Goal: Task Accomplishment & Management: Use online tool/utility

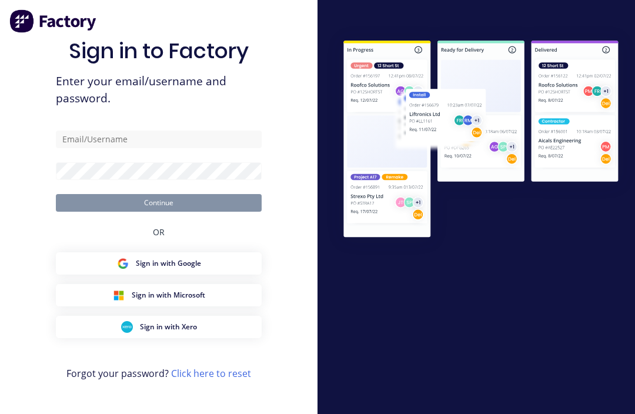
scroll to position [1, 0]
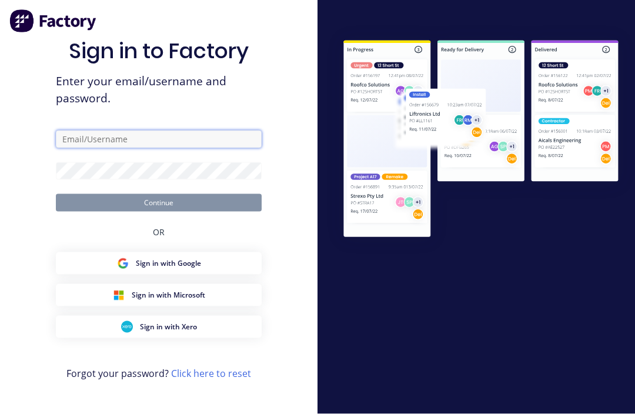
click at [160, 148] on input "text" at bounding box center [159, 139] width 206 height 18
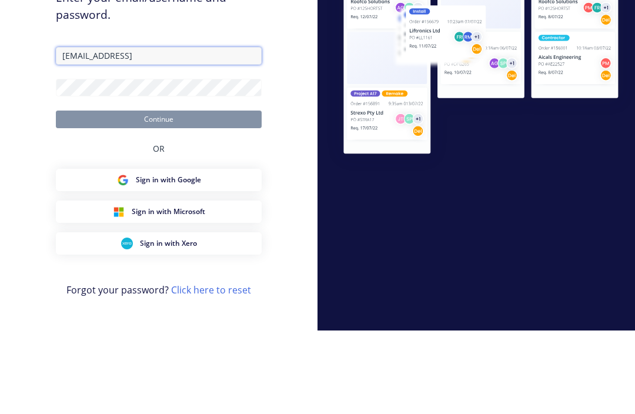
click at [200, 130] on input "[EMAIL_ADDRESS]" at bounding box center [159, 139] width 206 height 18
type input "[EMAIL_ADDRESS][DOMAIN_NAME]"
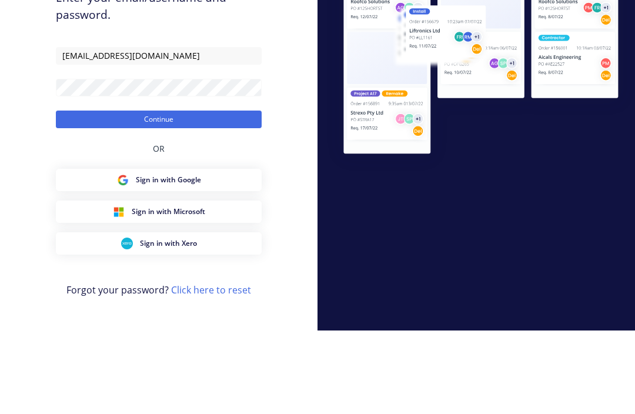
click at [99, 194] on button "Continue" at bounding box center [159, 203] width 206 height 18
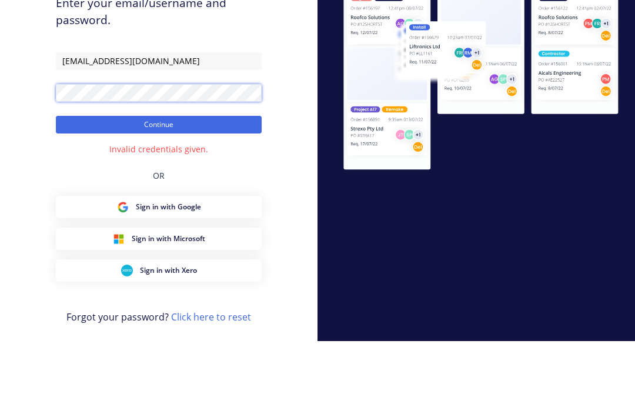
click at [159, 189] on button "Continue" at bounding box center [159, 198] width 206 height 18
click at [87, 189] on button "Continue" at bounding box center [159, 198] width 206 height 18
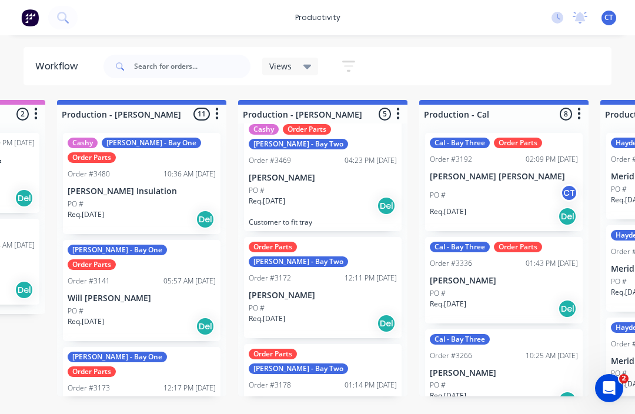
scroll to position [15, 330]
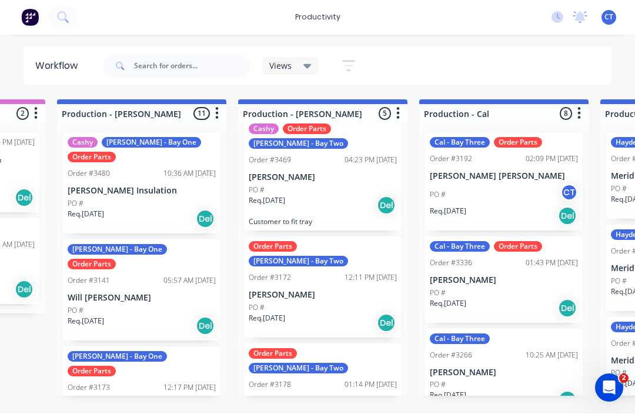
click at [531, 172] on p "[PERSON_NAME] [PERSON_NAME]" at bounding box center [503, 177] width 148 height 10
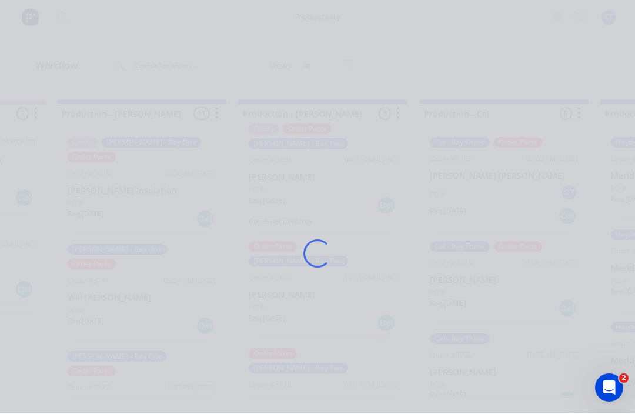
scroll to position [16, 330]
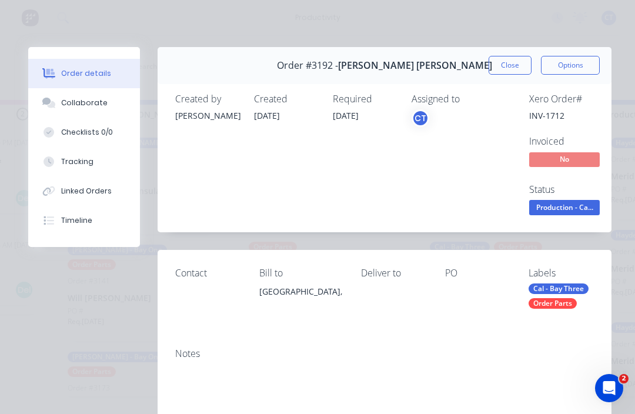
type input "16"
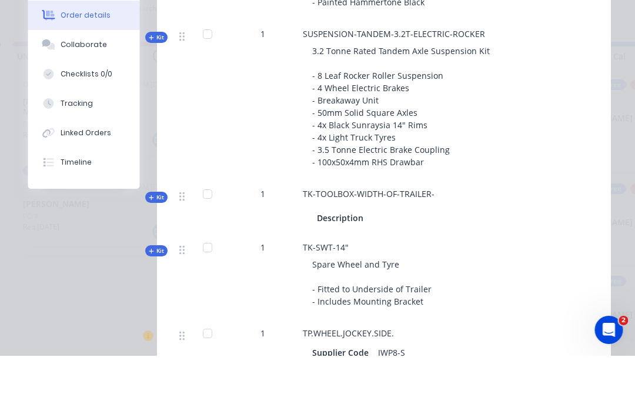
scroll to position [21, 193]
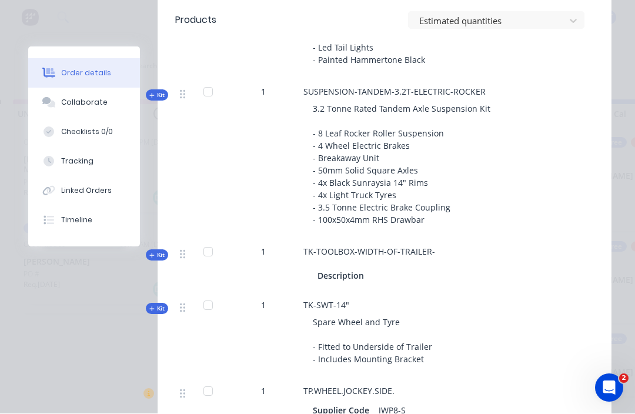
click at [515, 170] on div "3.2 Tonne Rated Tandem Axle Suspension Kit - 8 Leaf Rocker Roller Suspension - …" at bounding box center [533, 164] width 461 height 133
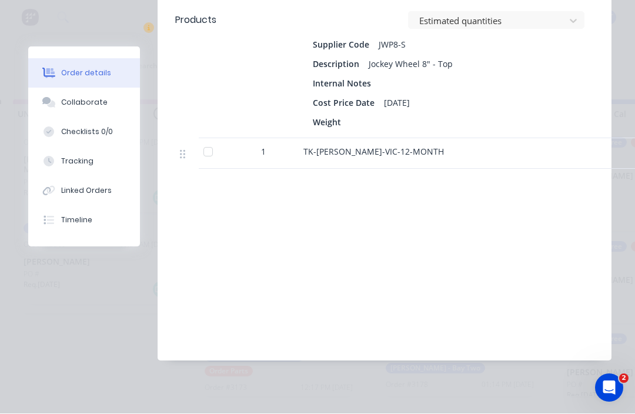
scroll to position [1296, 0]
